Goal: Task Accomplishment & Management: Manage account settings

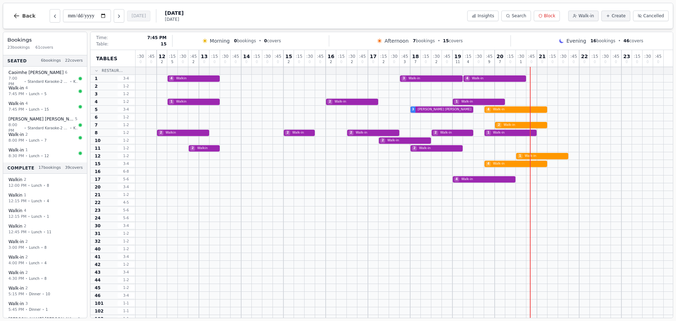
click at [493, 167] on div at bounding box center [489, 163] width 11 height 7
click at [495, 165] on div "4 Walk-in" at bounding box center [404, 164] width 537 height 8
select select "****"
select select "*"
select select "******"
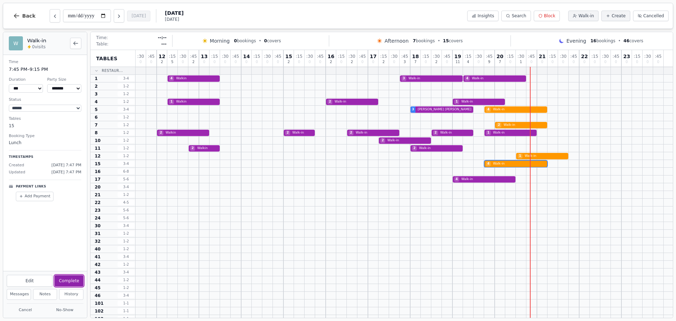
click at [74, 280] on button "Complete" at bounding box center [69, 280] width 29 height 11
click at [486, 19] on button "Insights" at bounding box center [482, 16] width 31 height 11
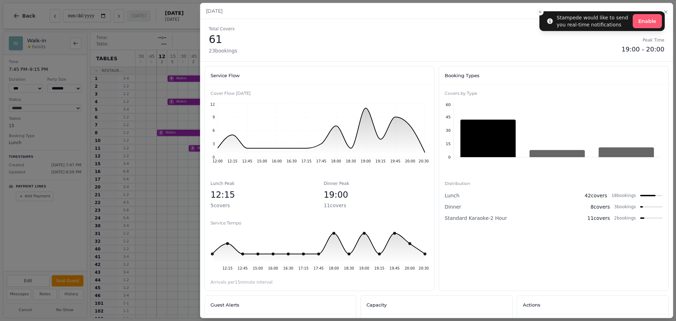
click at [540, 12] on h2 "[DATE]" at bounding box center [436, 10] width 461 height 7
click at [667, 10] on icon "button" at bounding box center [666, 12] width 6 height 6
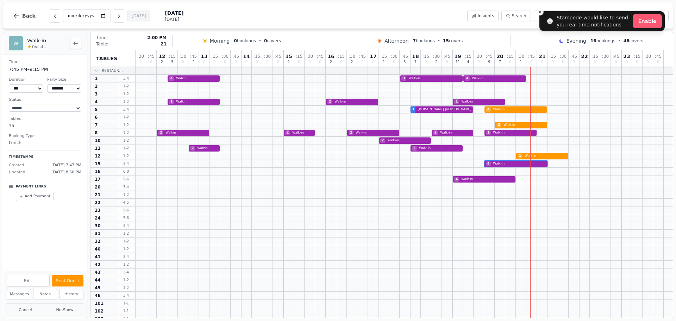
scroll to position [199, 0]
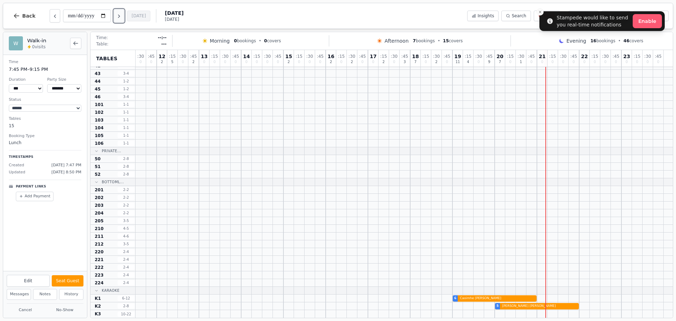
click at [120, 19] on button "Next day" at bounding box center [119, 15] width 11 height 13
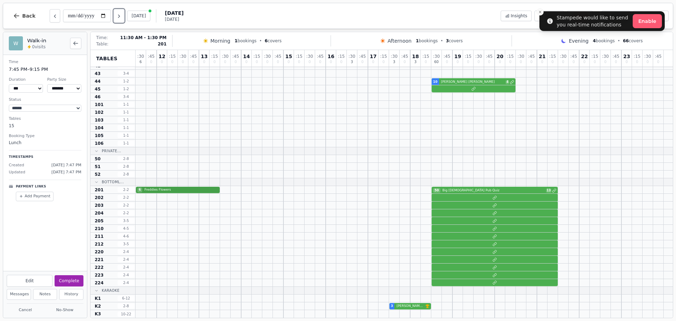
click at [164, 190] on div "6 Freddies Flowers 50 Big [DEMOGRAPHIC_DATA] Pub Quiz 13" at bounding box center [404, 190] width 537 height 8
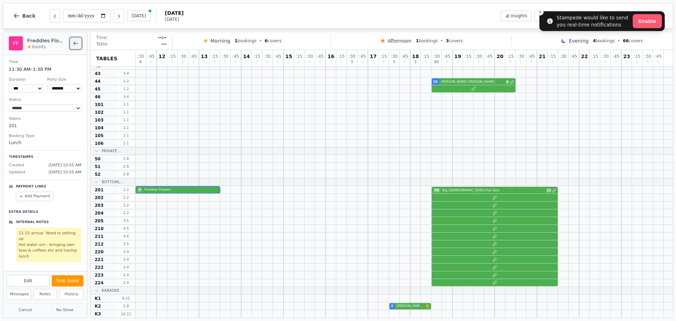
click at [80, 44] on button "Back to bookings list" at bounding box center [75, 43] width 11 height 11
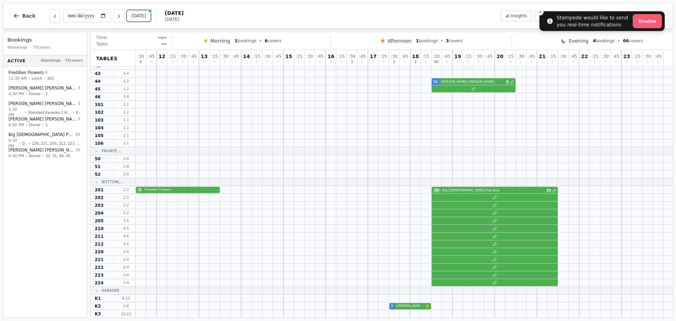
click at [136, 16] on button "[DATE]" at bounding box center [139, 16] width 24 height 11
type input "**********"
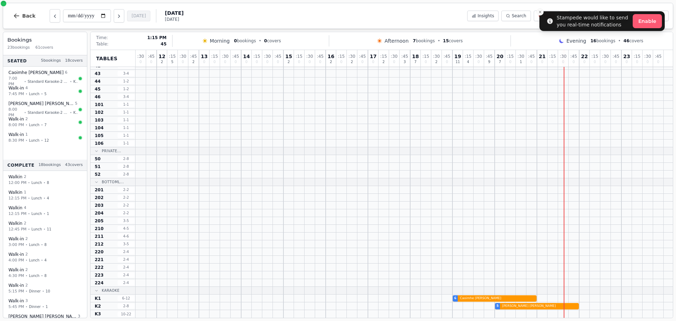
scroll to position [0, 0]
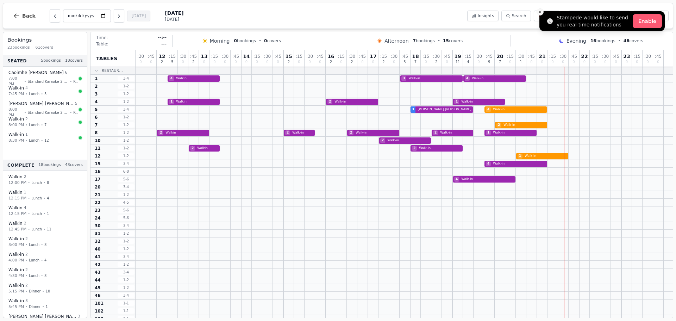
click at [542, 13] on button "Close toast" at bounding box center [540, 11] width 7 height 7
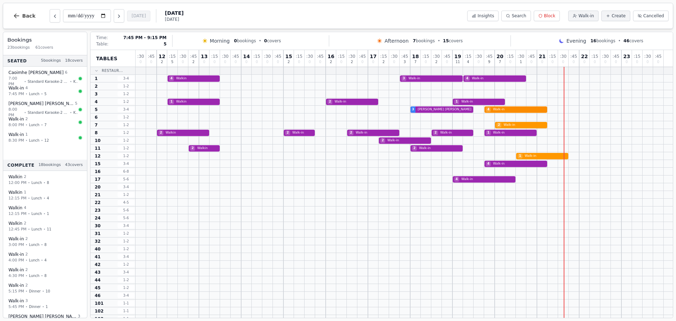
click at [509, 108] on div "3 [PERSON_NAME] 4 Walk-in" at bounding box center [404, 110] width 537 height 8
select select "****"
select select "*"
select select "******"
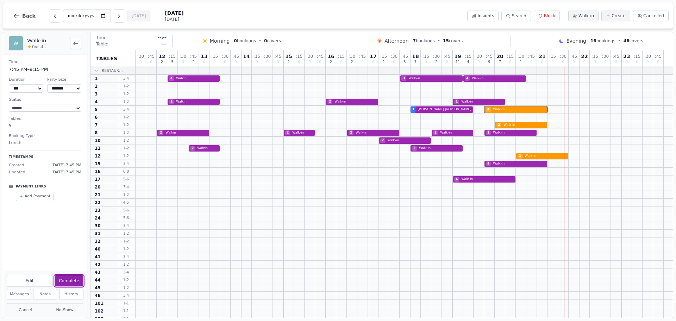
click at [79, 276] on button "Complete" at bounding box center [69, 280] width 29 height 11
click at [523, 126] on div "2 Walk-in" at bounding box center [404, 125] width 537 height 8
click at [70, 278] on button "Complete" at bounding box center [69, 280] width 29 height 11
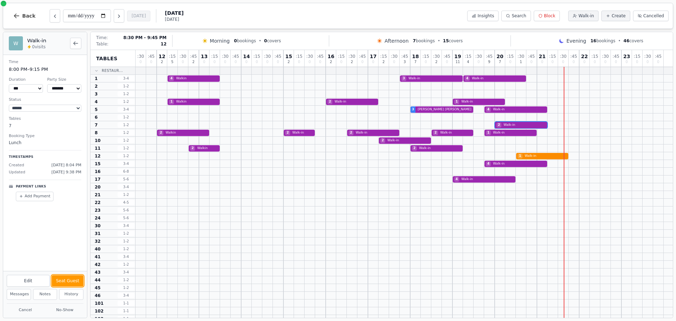
click at [528, 156] on div "1 Walk-in" at bounding box center [404, 156] width 537 height 8
click at [70, 282] on button "Complete" at bounding box center [69, 280] width 29 height 11
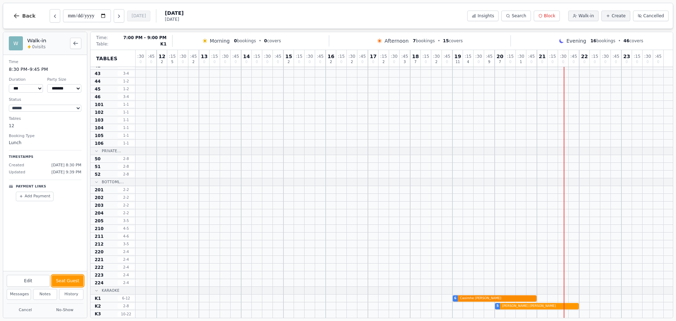
click at [464, 297] on div "6 [PERSON_NAME]" at bounding box center [404, 298] width 537 height 8
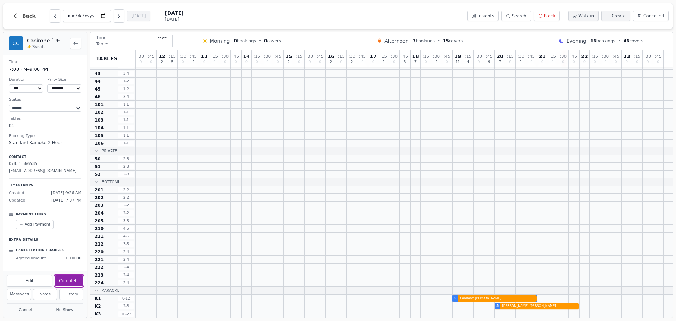
click at [69, 281] on button "Complete" at bounding box center [69, 280] width 29 height 11
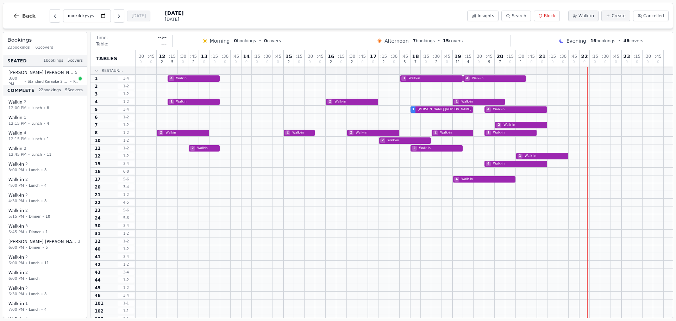
scroll to position [199, 0]
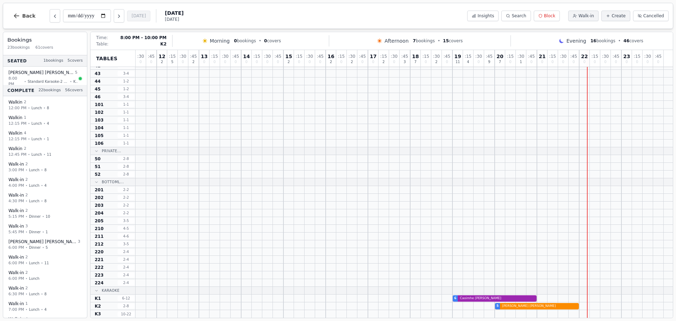
click at [528, 307] on div "5 Tiffany Griffiths" at bounding box center [404, 306] width 537 height 8
select select "****"
select select "*"
select select "******"
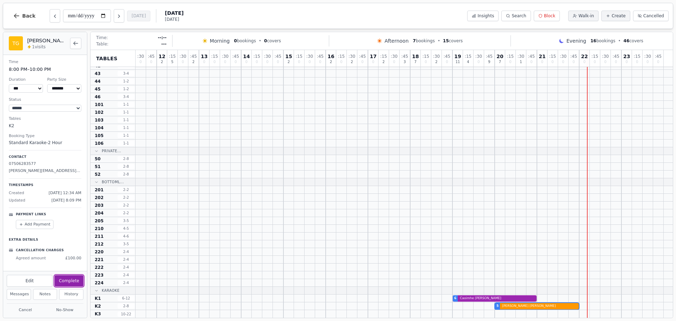
click at [80, 281] on button "Complete" at bounding box center [69, 280] width 29 height 11
click at [74, 49] on div "TG Tiffany Griffiths 1 visits" at bounding box center [45, 43] width 73 height 14
click at [23, 15] on span "Back" at bounding box center [28, 15] width 13 height 5
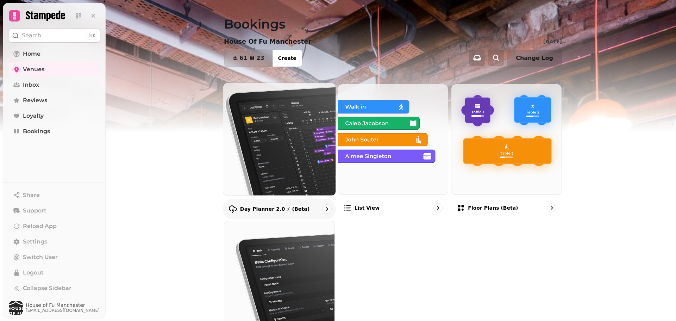
click at [325, 211] on icon "go to" at bounding box center [326, 208] width 7 height 7
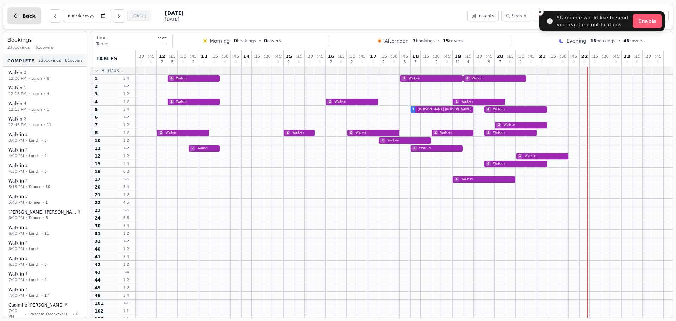
click at [20, 16] on icon "button" at bounding box center [16, 15] width 7 height 7
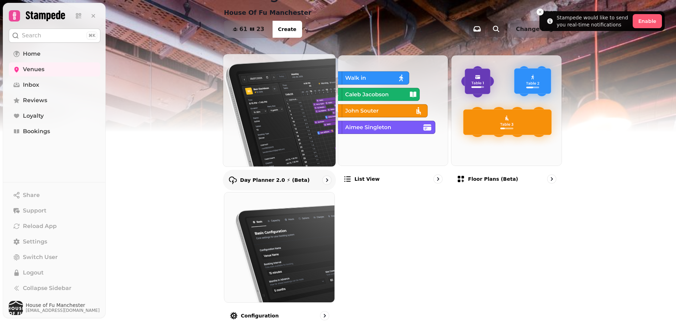
scroll to position [29, 0]
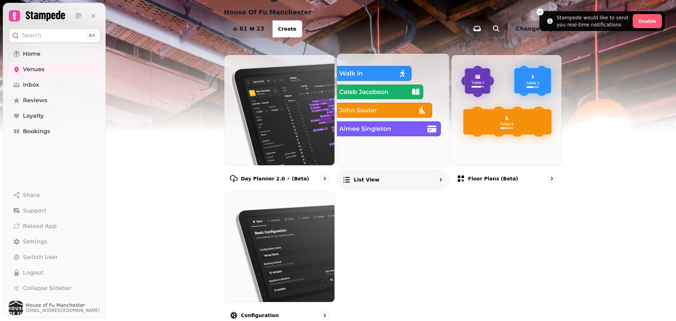
click at [389, 156] on img at bounding box center [393, 110] width 124 height 124
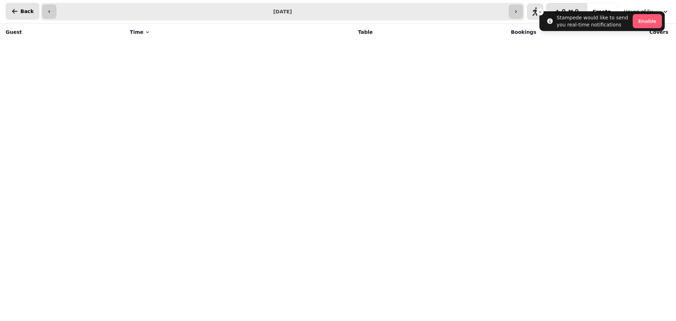
click at [22, 6] on button "Back" at bounding box center [23, 11] width 34 height 17
